Goal: Transaction & Acquisition: Purchase product/service

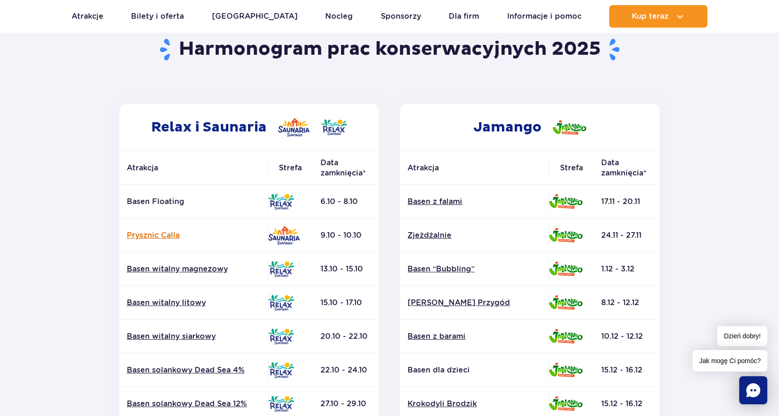
click at [147, 233] on link "Prysznic Calla" at bounding box center [194, 235] width 134 height 10
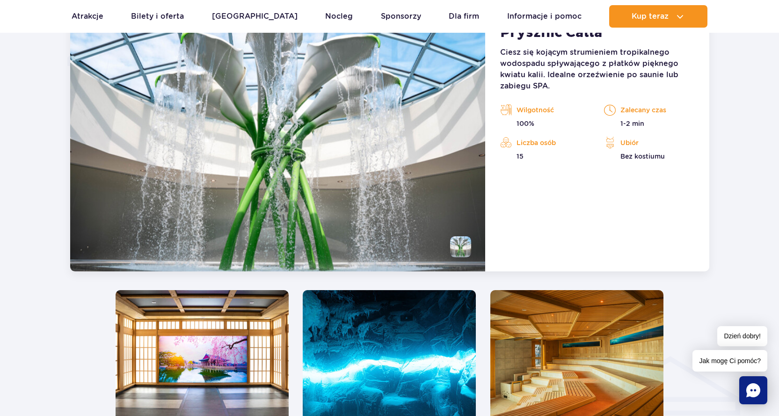
scroll to position [784, 0]
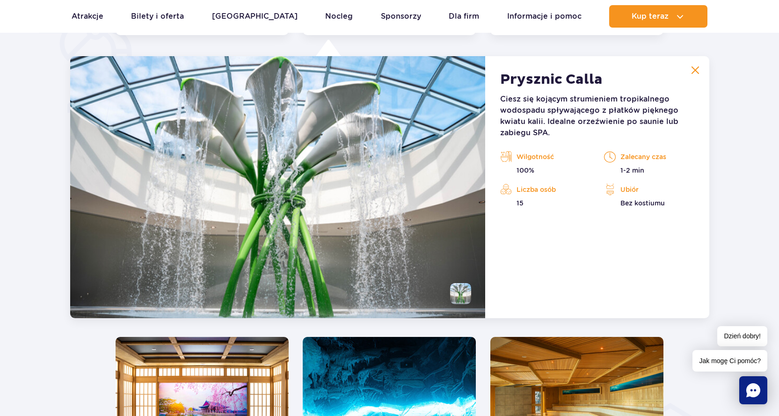
click at [697, 65] on button at bounding box center [695, 70] width 19 height 19
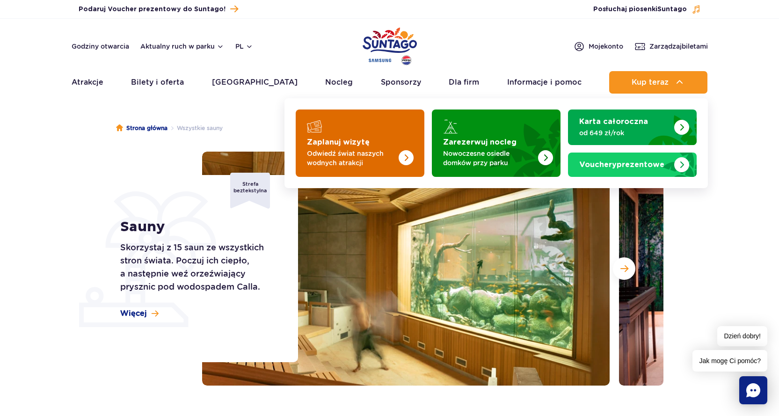
drag, startPoint x: 632, startPoint y: 83, endPoint x: 397, endPoint y: 156, distance: 246.1
click at [609, 94] on li "Kup teraz Zaplanuj wizytę Odwiedź świat naszych wodnych atrakcji Zarezerwuj noc…" at bounding box center [658, 82] width 98 height 22
click at [378, 157] on p "Odwiedź świat naszych wodnych atrakcji" at bounding box center [352, 158] width 91 height 19
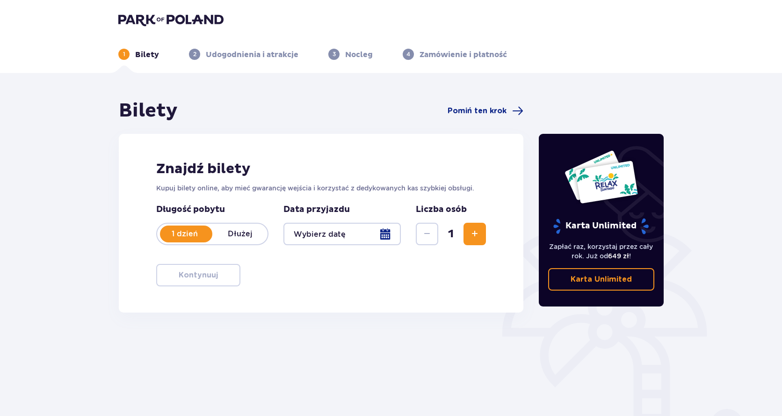
click at [317, 229] on div at bounding box center [341, 234] width 117 height 22
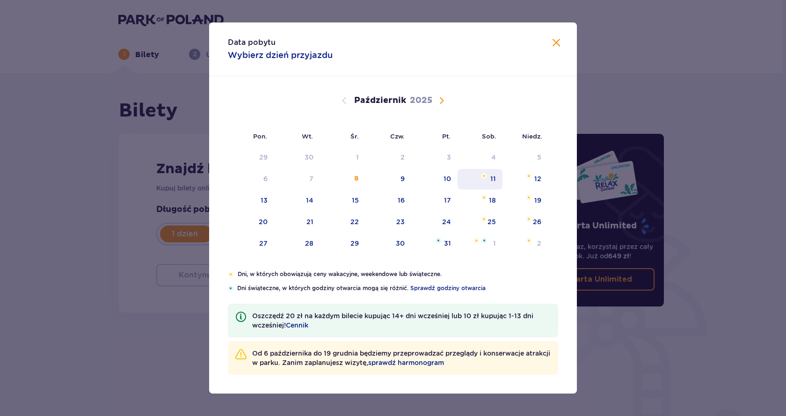
click at [495, 178] on div "11" at bounding box center [493, 178] width 6 height 9
type input "11.10.25"
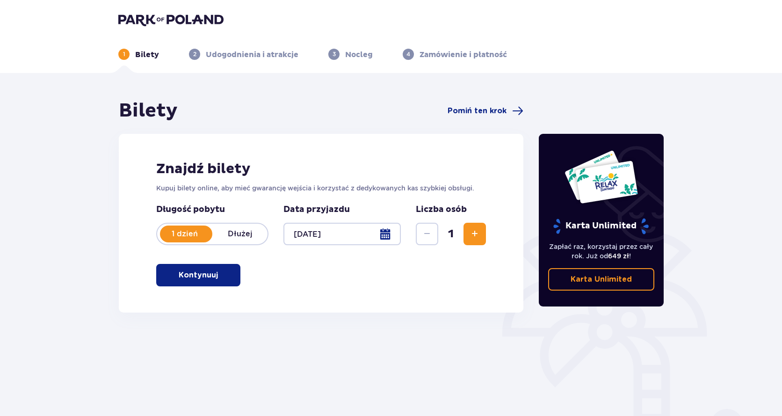
click at [480, 233] on span "Zwiększ" at bounding box center [474, 233] width 11 height 11
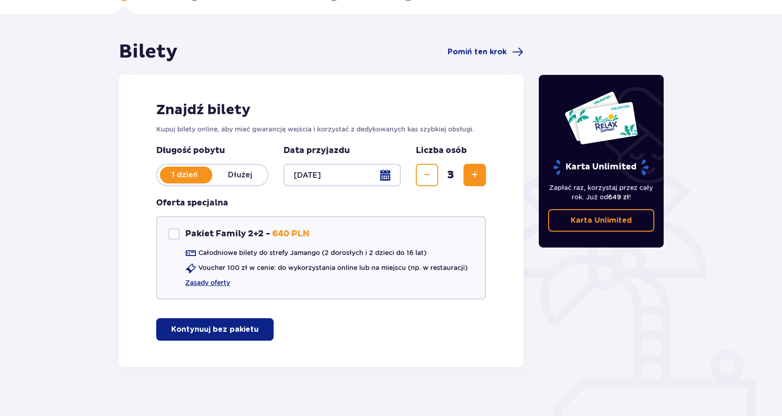
scroll to position [66, 0]
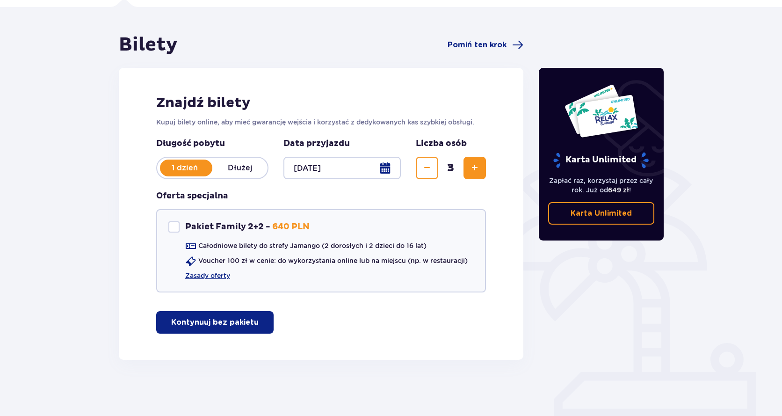
click at [478, 173] on span "Zwiększ" at bounding box center [474, 167] width 11 height 11
click at [430, 174] on button "Zmniejsz" at bounding box center [427, 168] width 22 height 22
click at [175, 231] on div "Pakiet Family 2+2" at bounding box center [173, 226] width 11 height 11
checkbox input "true"
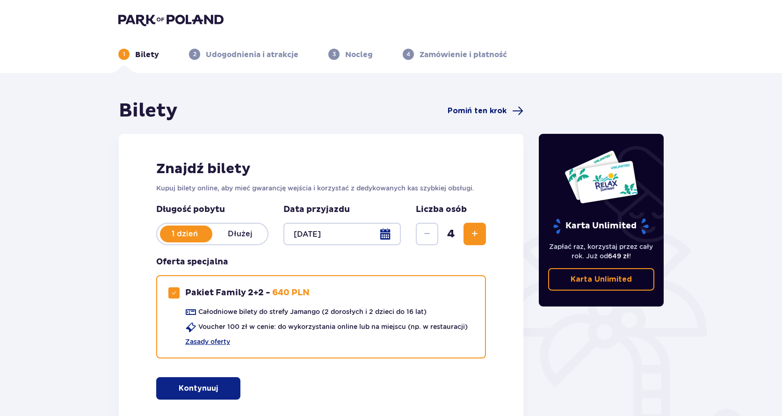
click at [469, 106] on span "Pomiń ten krok" at bounding box center [477, 111] width 59 height 10
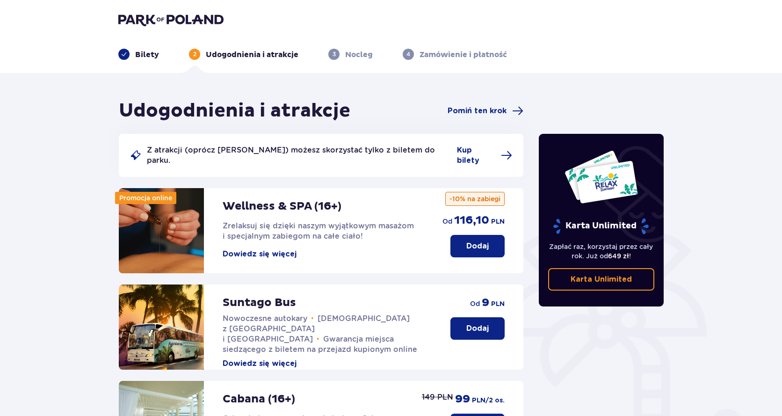
click at [182, 22] on img at bounding box center [170, 19] width 105 height 13
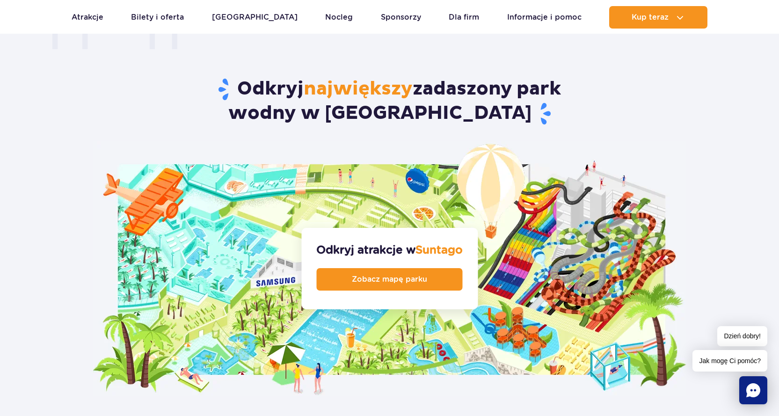
scroll to position [936, 0]
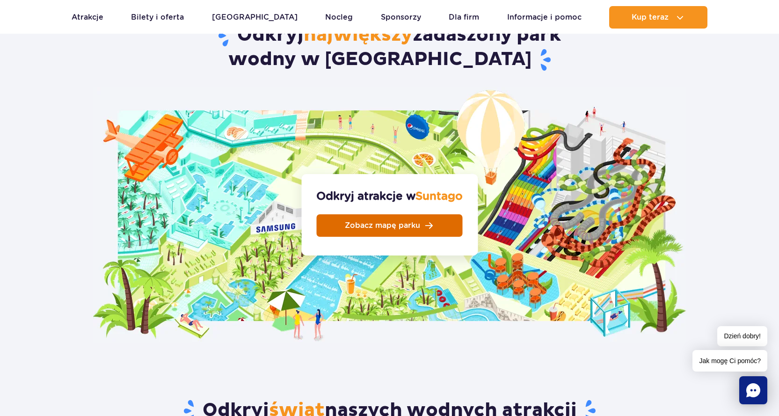
click at [412, 222] on span "Zobacz mapę parku" at bounding box center [382, 225] width 75 height 7
